Goal: Task Accomplishment & Management: Complete application form

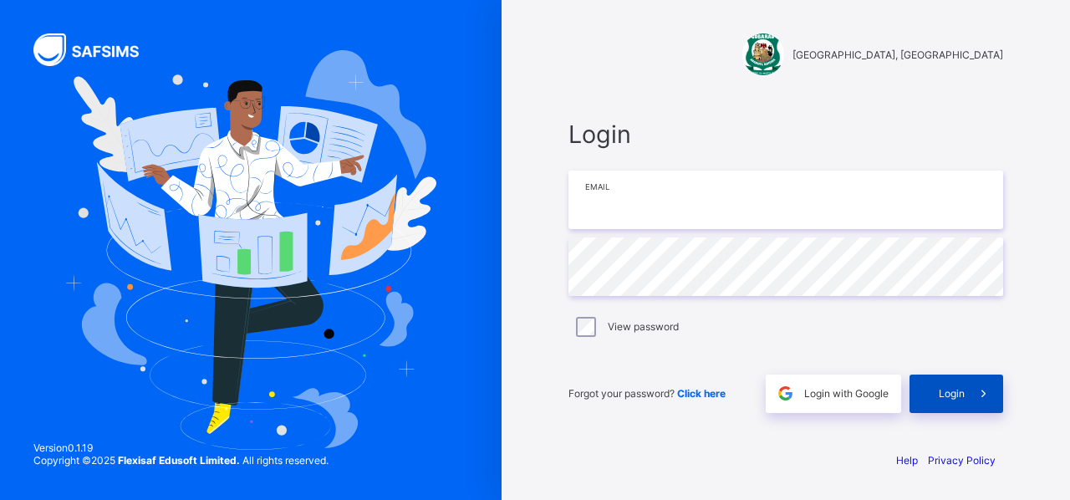
type input "**********"
click at [942, 399] on div "Login" at bounding box center [956, 393] width 94 height 38
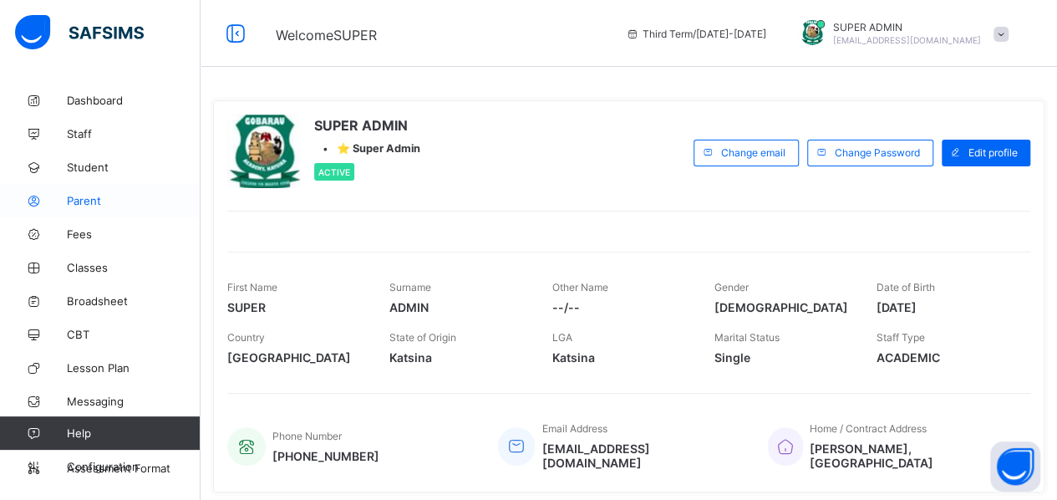
click at [85, 196] on span "Parent" at bounding box center [134, 200] width 134 height 13
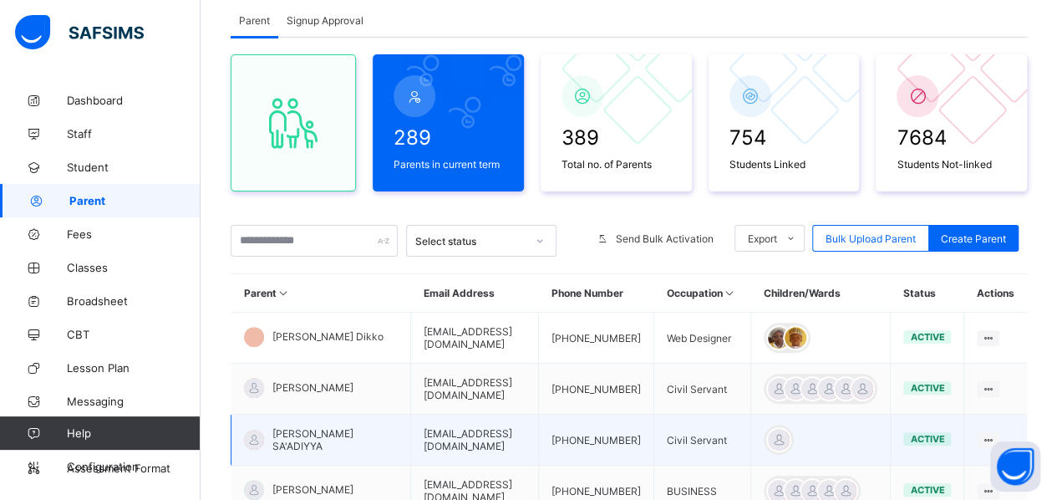
scroll to position [103, 0]
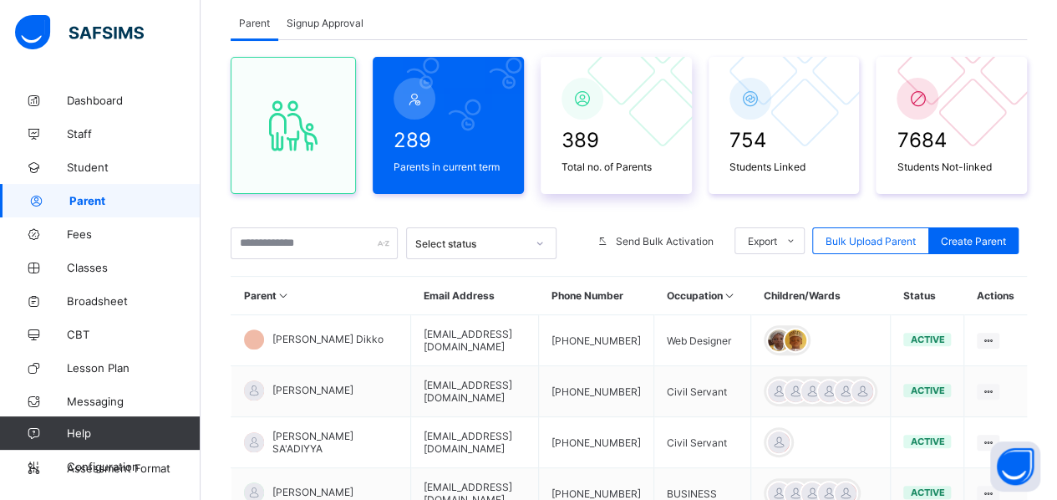
click at [622, 143] on span "389" at bounding box center [616, 140] width 109 height 24
click at [313, 29] on div "Signup Approval" at bounding box center [325, 22] width 94 height 33
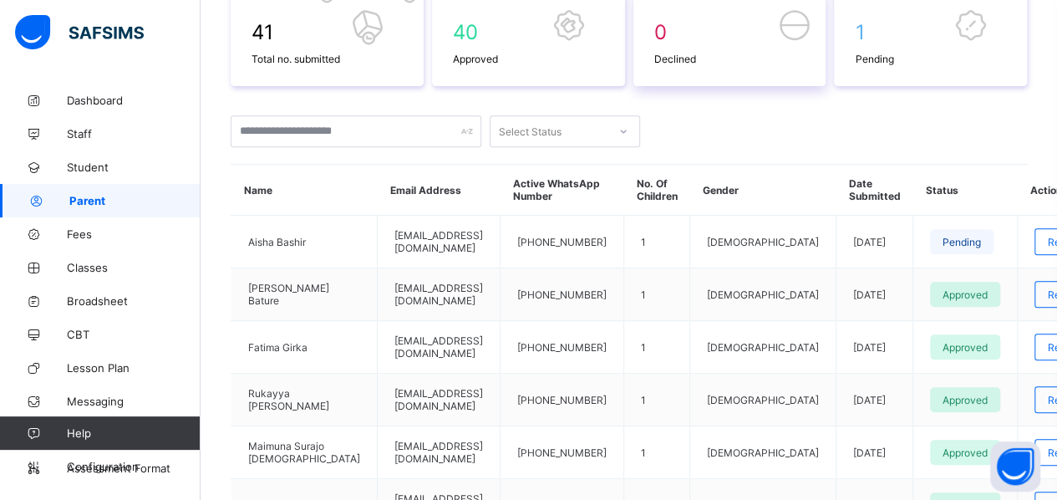
scroll to position [301, 0]
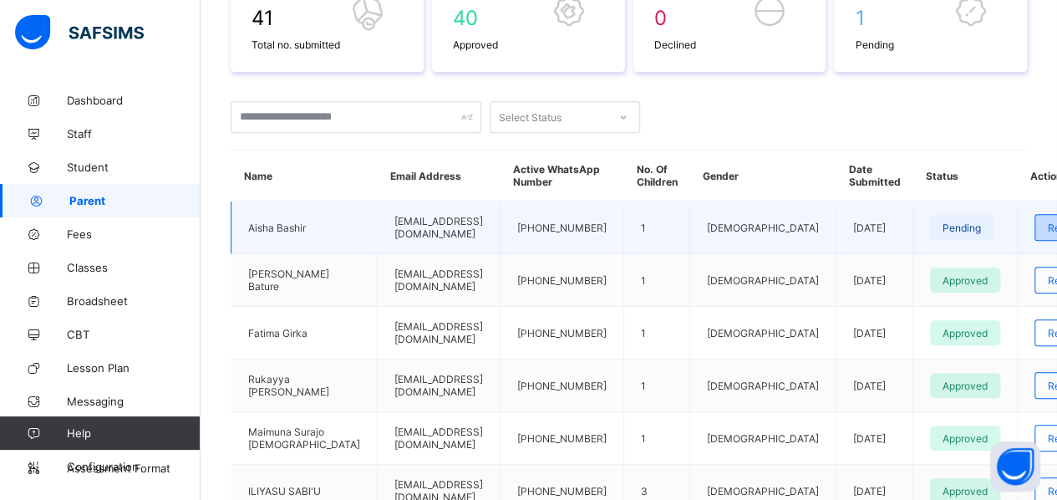
click at [1048, 223] on span "Review" at bounding box center [1065, 227] width 35 height 13
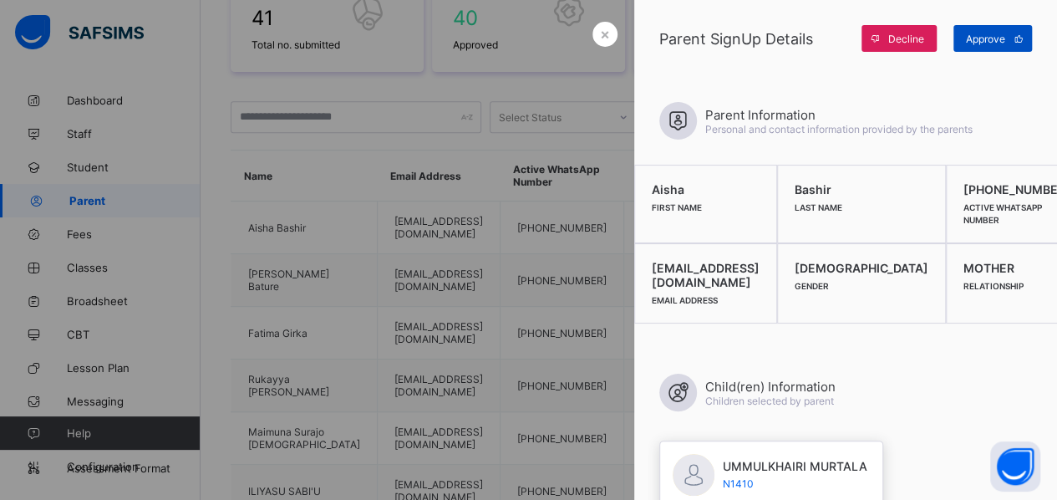
click at [986, 35] on span "Approve" at bounding box center [985, 39] width 39 height 13
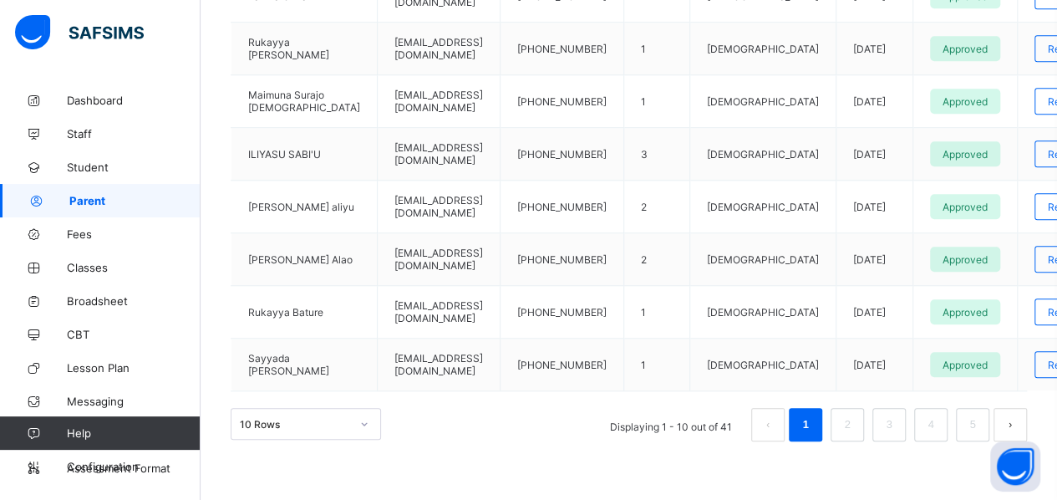
scroll to position [670, 0]
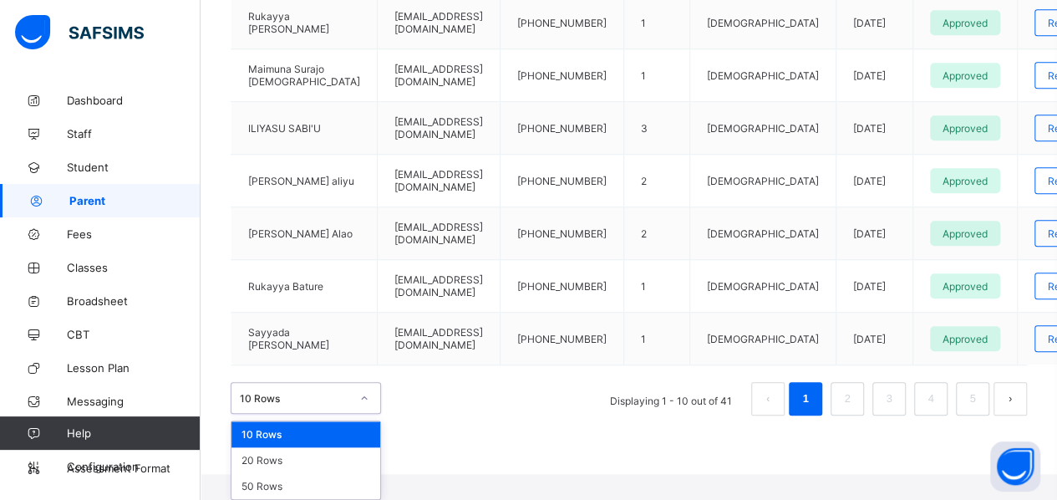
click at [369, 415] on div "option 10 Rows focused, 1 of 3. 3 results available. Use Up and Down to choose …" at bounding box center [629, 398] width 796 height 33
click at [325, 487] on div "50 Rows" at bounding box center [305, 486] width 149 height 26
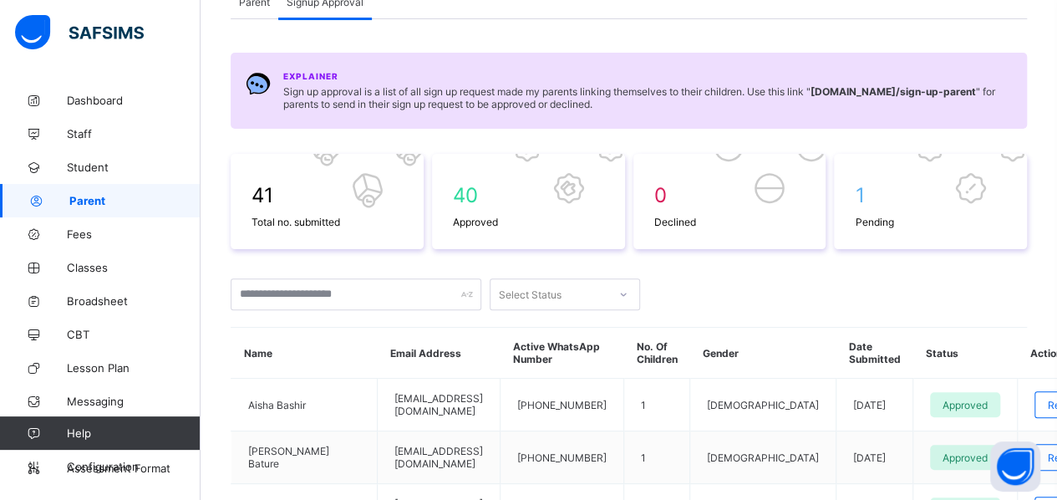
scroll to position [0, 0]
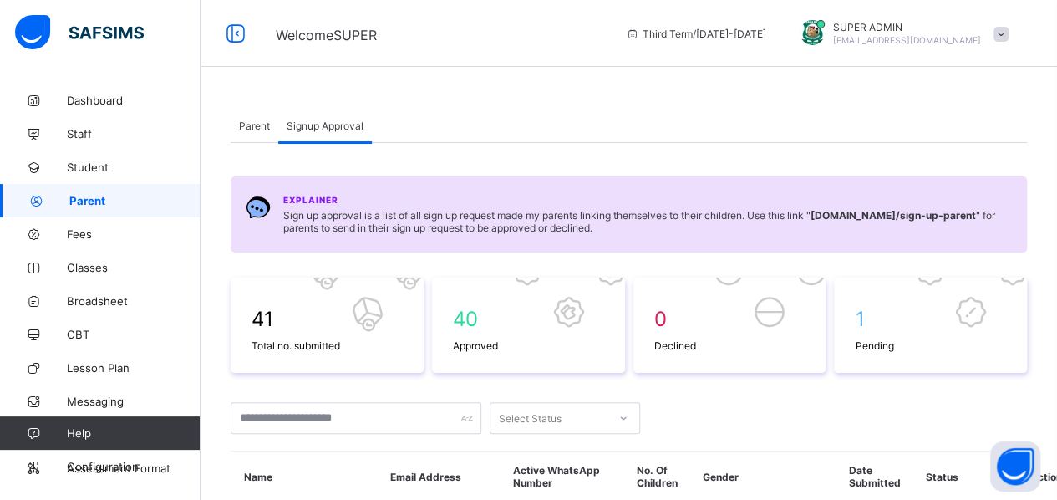
click at [247, 120] on span "Parent" at bounding box center [254, 126] width 31 height 13
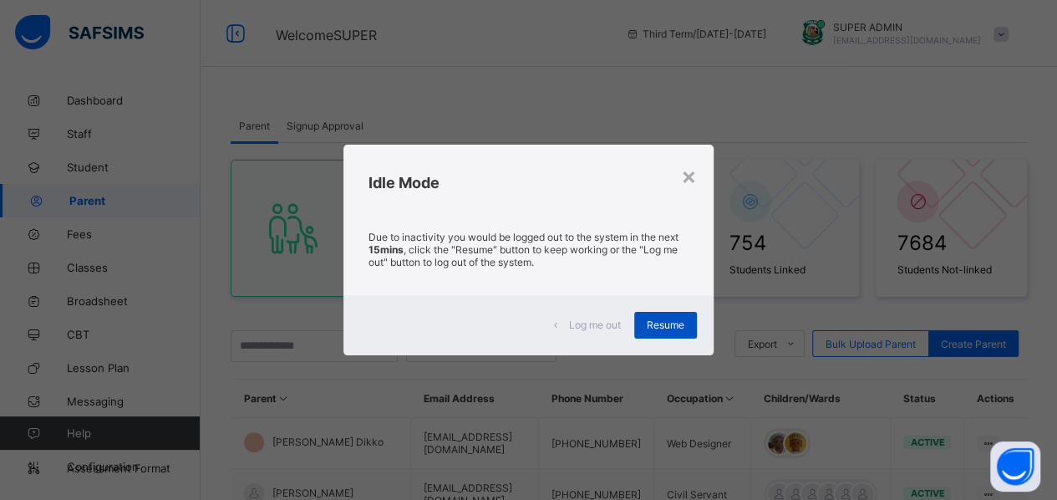
click at [675, 325] on span "Resume" at bounding box center [666, 324] width 38 height 13
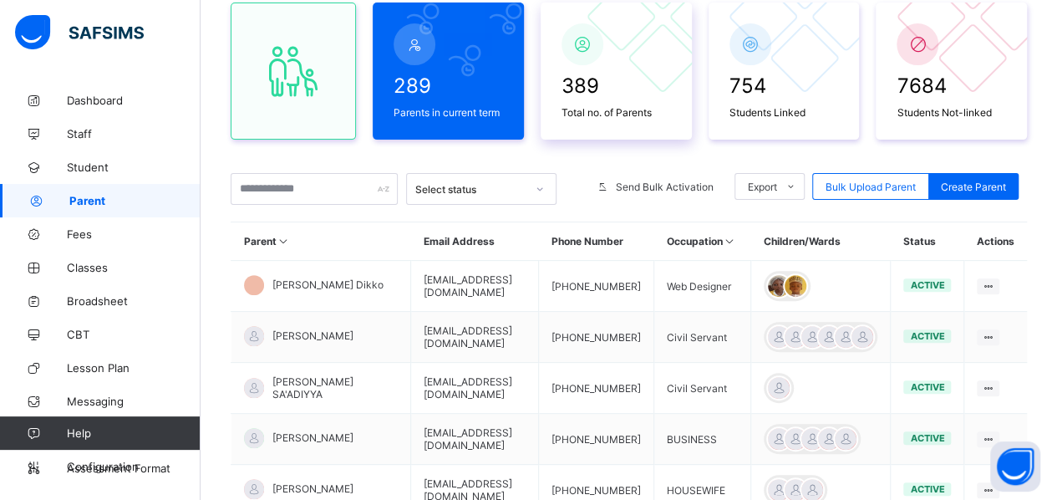
scroll to position [158, 0]
